Goal: Information Seeking & Learning: Find specific fact

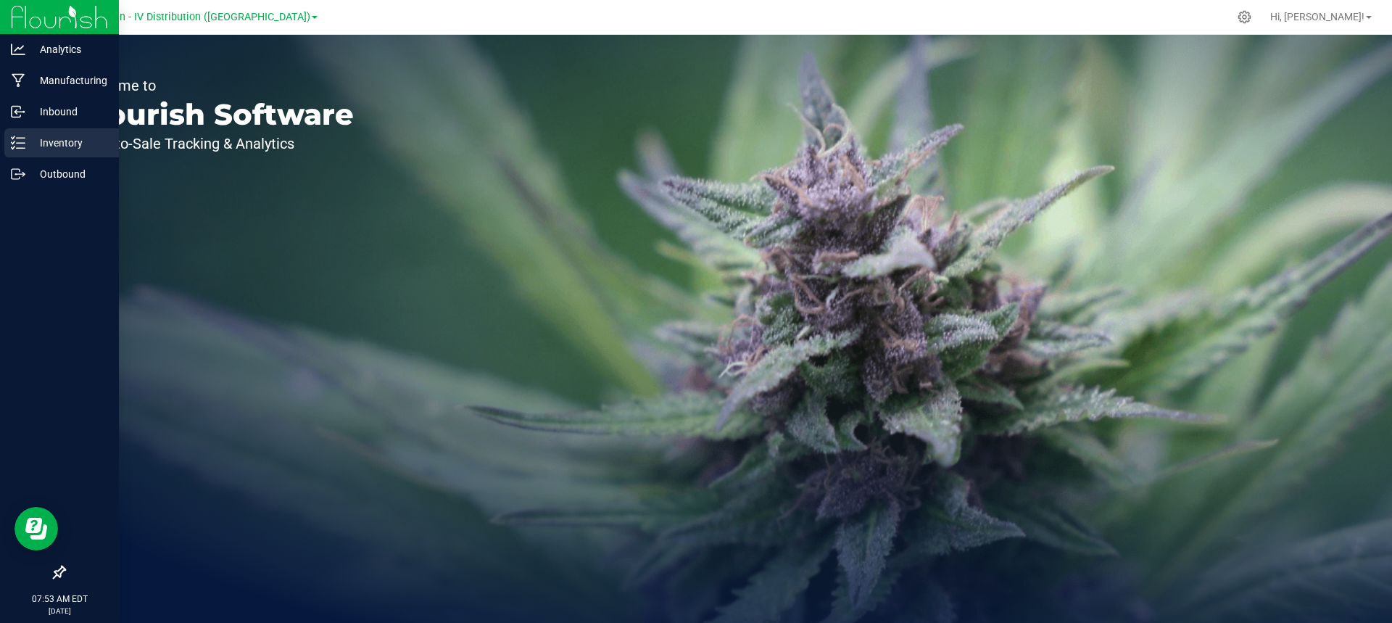
click at [67, 136] on p "Inventory" at bounding box center [68, 142] width 87 height 17
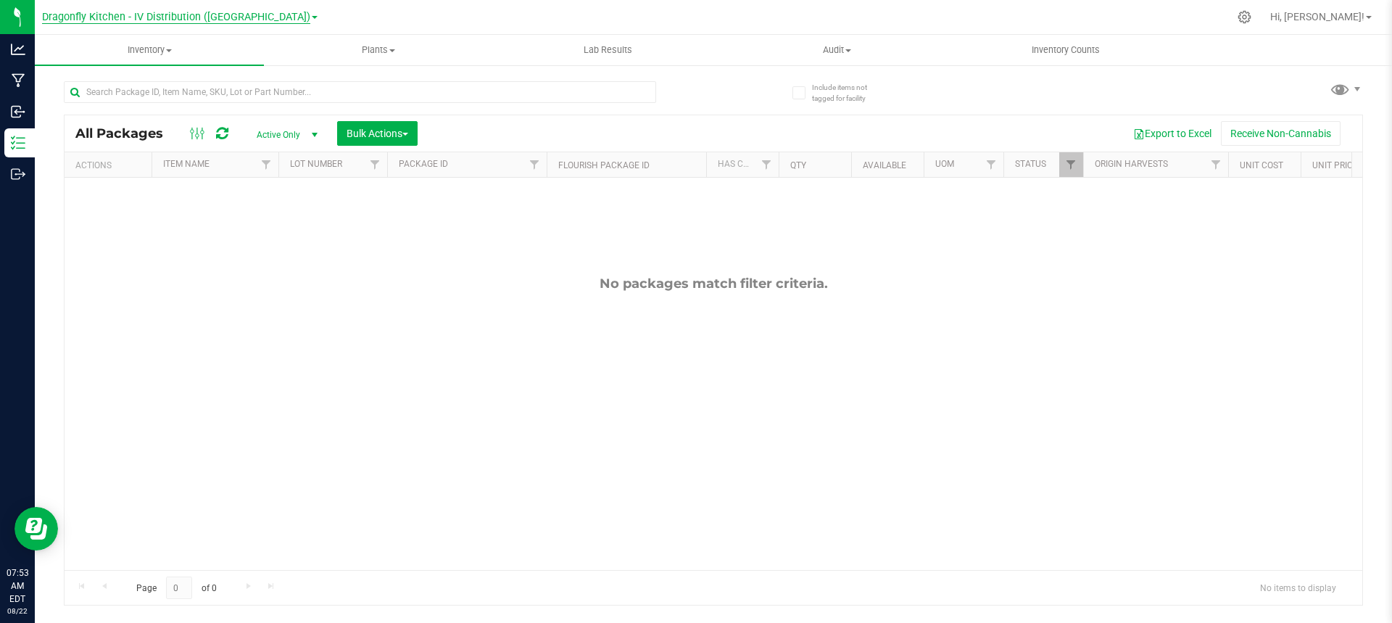
click at [186, 19] on span "Dragonfly Kitchen - IV Distribution ([GEOGRAPHIC_DATA])" at bounding box center [176, 17] width 268 height 13
click at [182, 52] on link "Dragonfly Kitchen - IV ([GEOGRAPHIC_DATA])" at bounding box center [179, 51] width 275 height 20
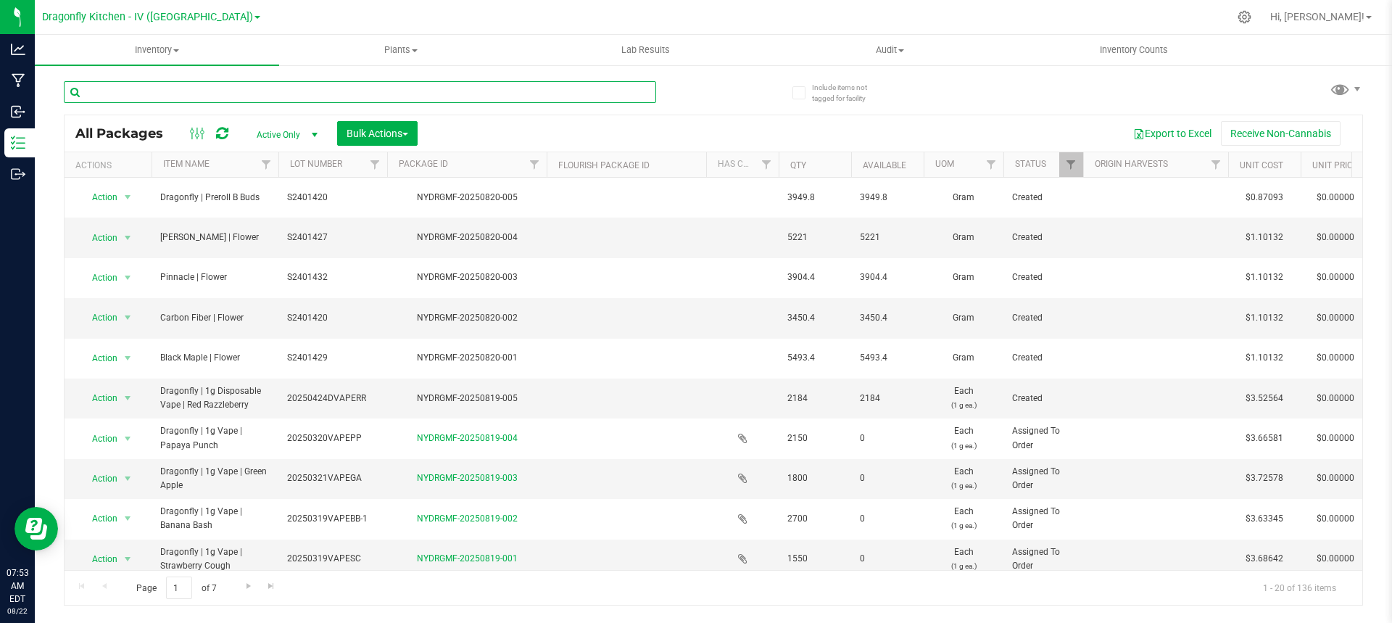
click at [288, 88] on input "text" at bounding box center [360, 92] width 592 height 22
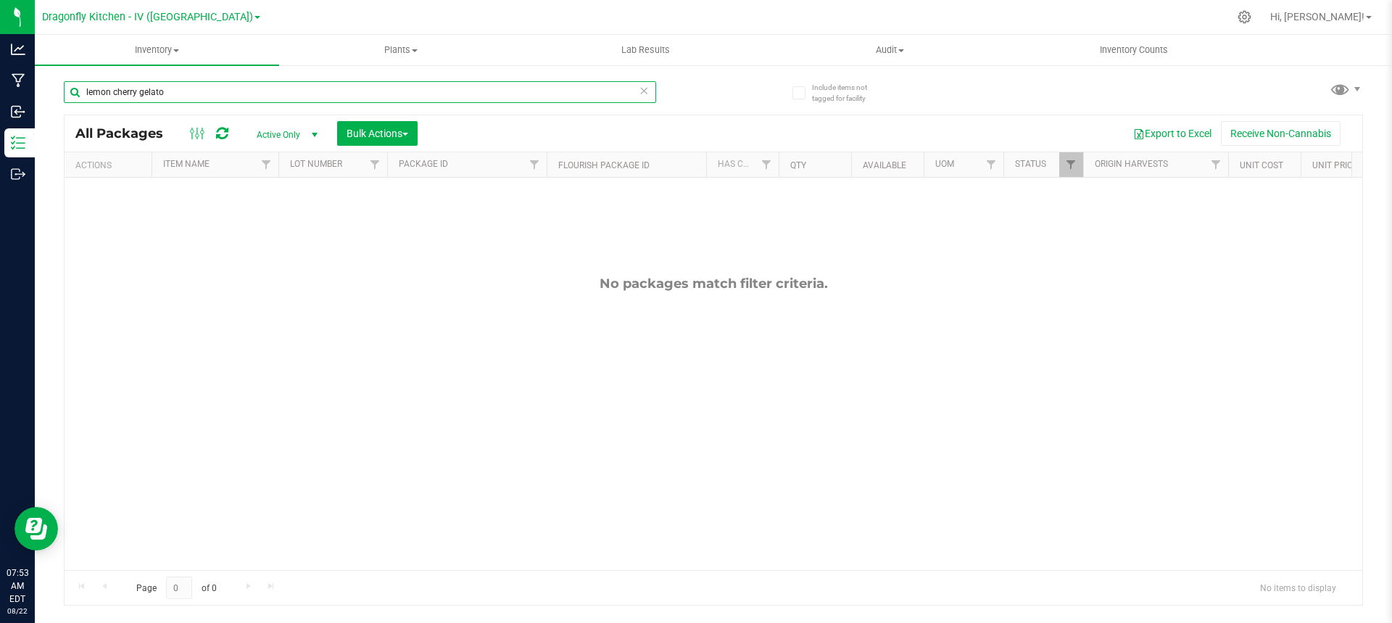
type input "lemon cherry gelato"
click at [291, 136] on span "Active Only" at bounding box center [284, 135] width 80 height 20
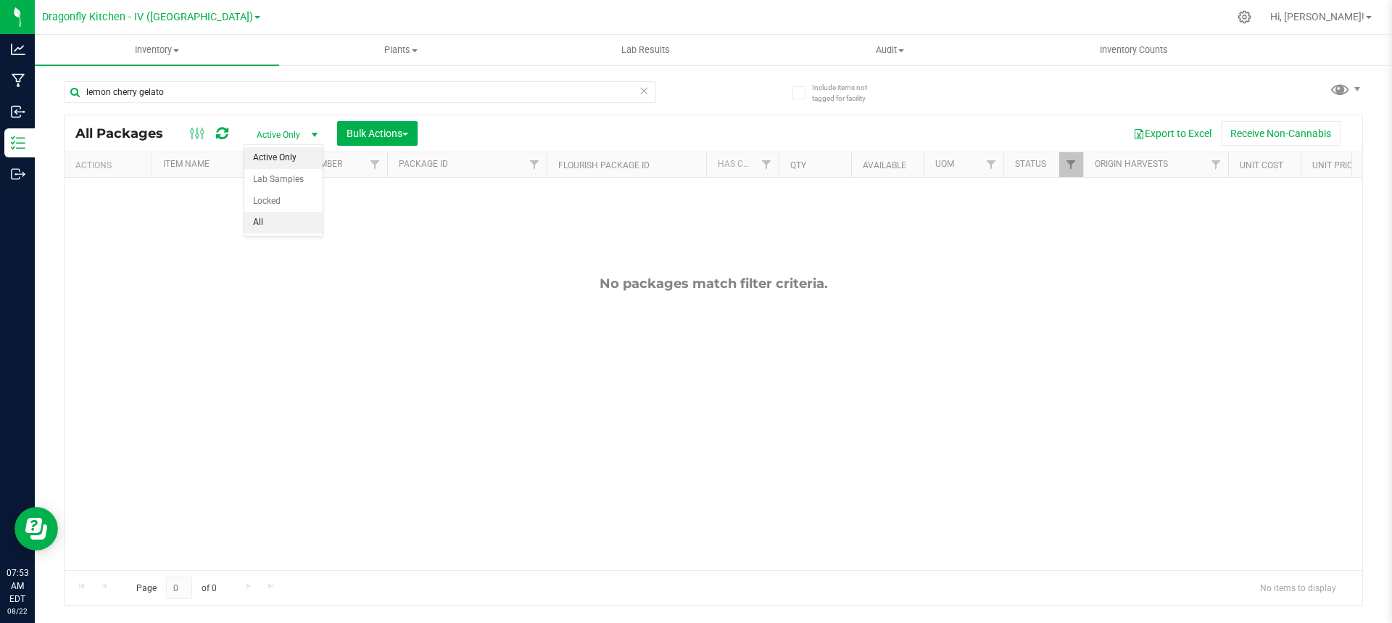
click at [268, 228] on li "All" at bounding box center [283, 223] width 78 height 22
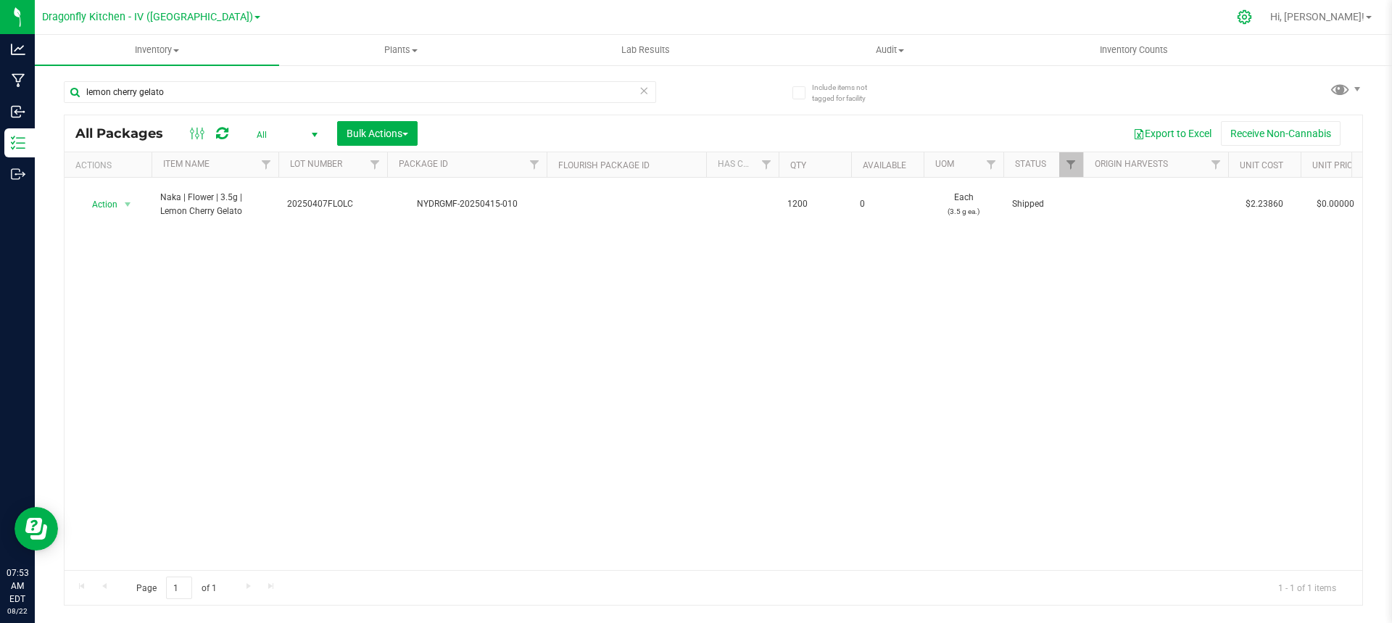
click at [1252, 12] on icon at bounding box center [1244, 16] width 15 height 15
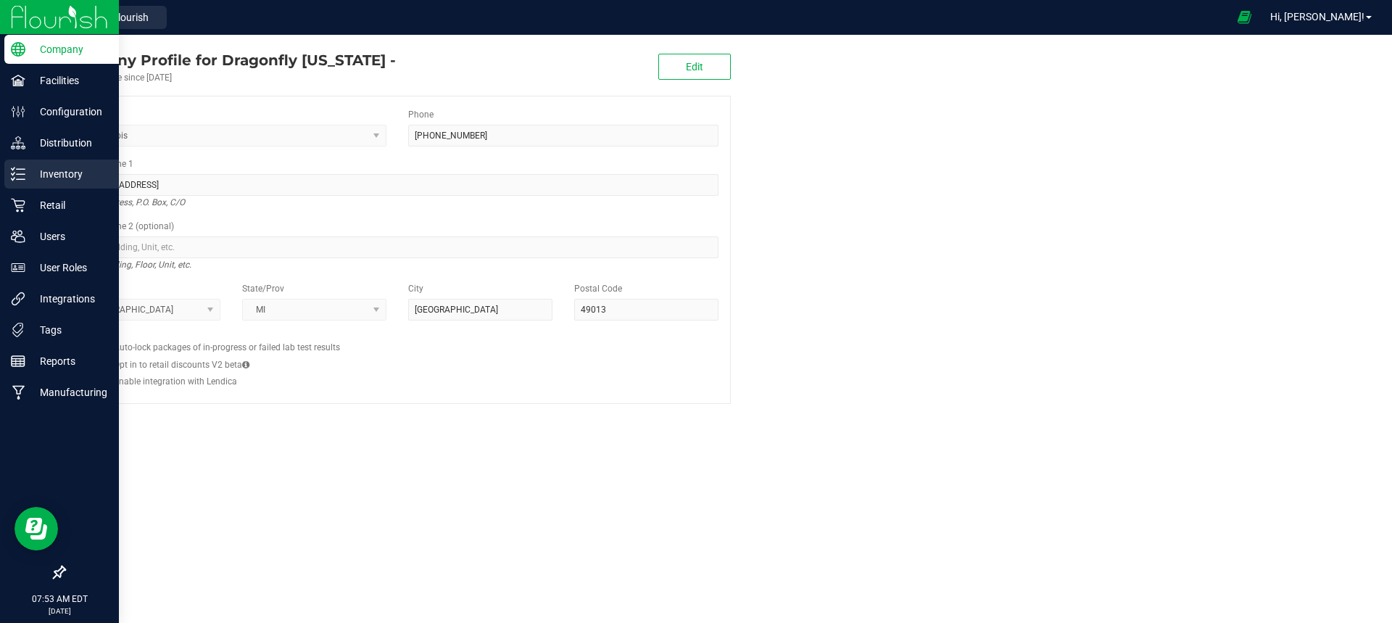
click at [39, 176] on p "Inventory" at bounding box center [68, 173] width 87 height 17
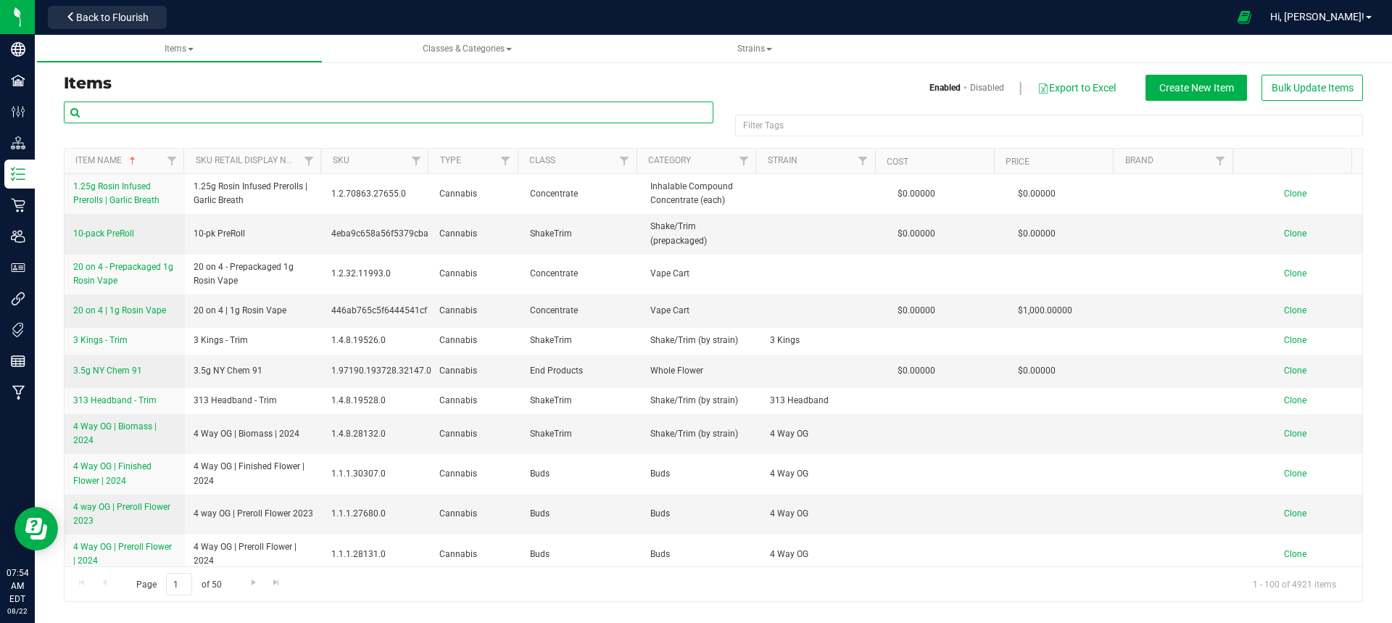
click at [581, 109] on input "text" at bounding box center [389, 112] width 650 height 22
type input "lemon cherry gelato"
click at [797, 130] on div "Filter Tags" at bounding box center [1049, 126] width 628 height 22
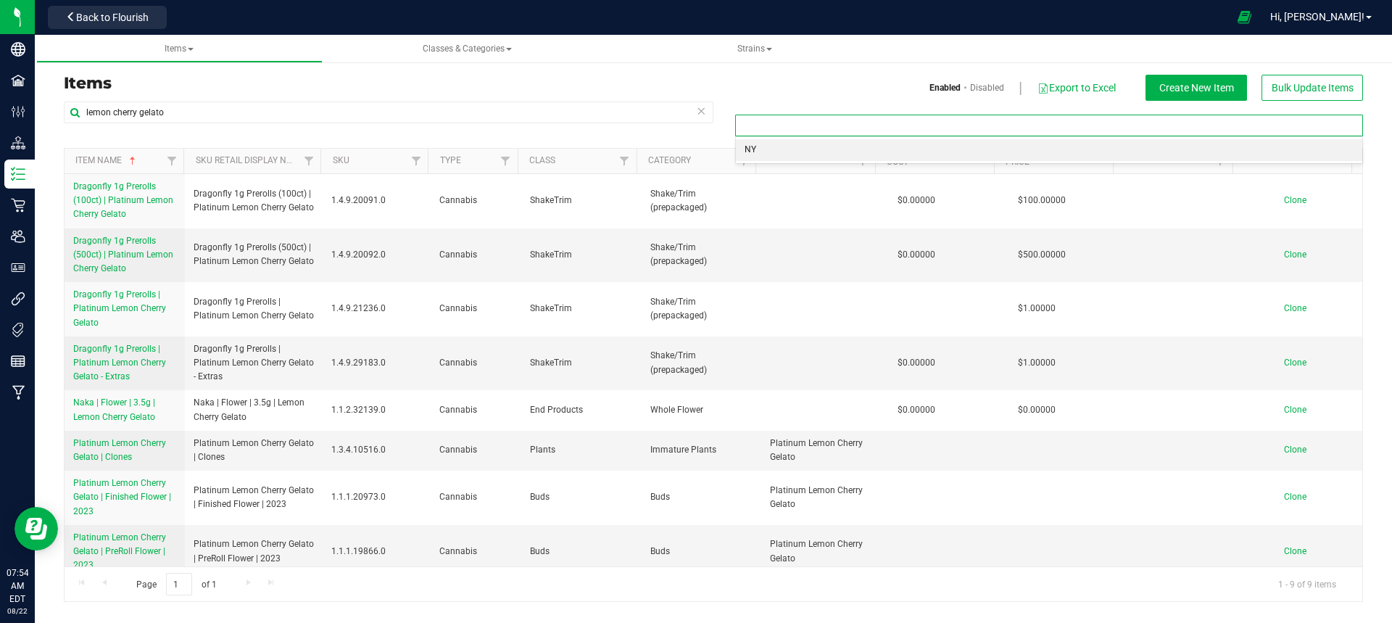
click at [771, 144] on li "NY" at bounding box center [1049, 150] width 626 height 22
